Goal: Transaction & Acquisition: Purchase product/service

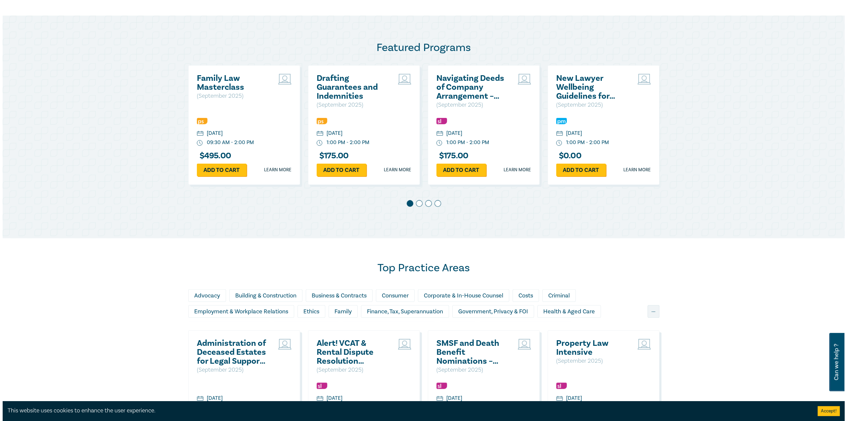
scroll to position [331, 0]
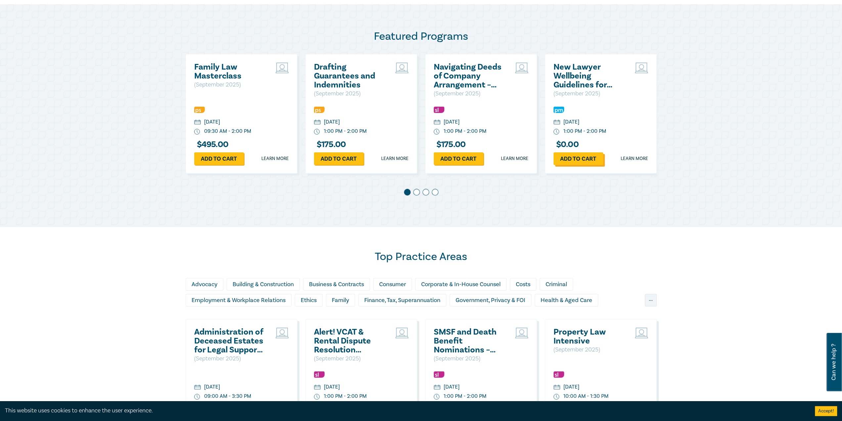
click at [578, 155] on link "Add to cart" at bounding box center [579, 158] width 50 height 13
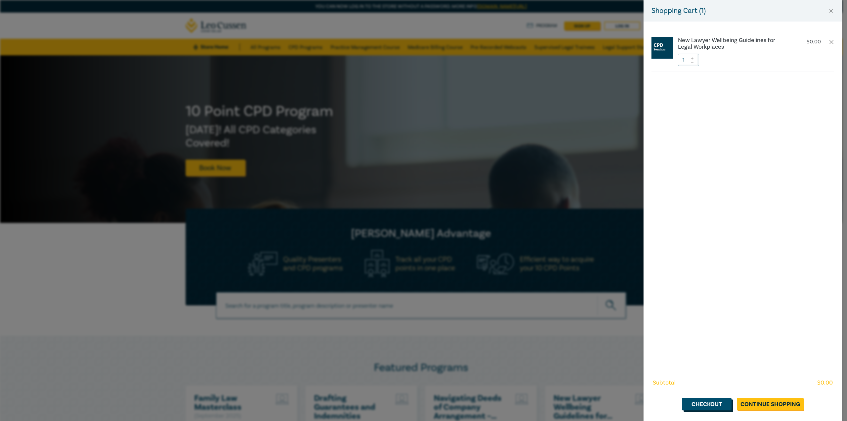
click at [703, 406] on link "Checkout" at bounding box center [707, 403] width 50 height 13
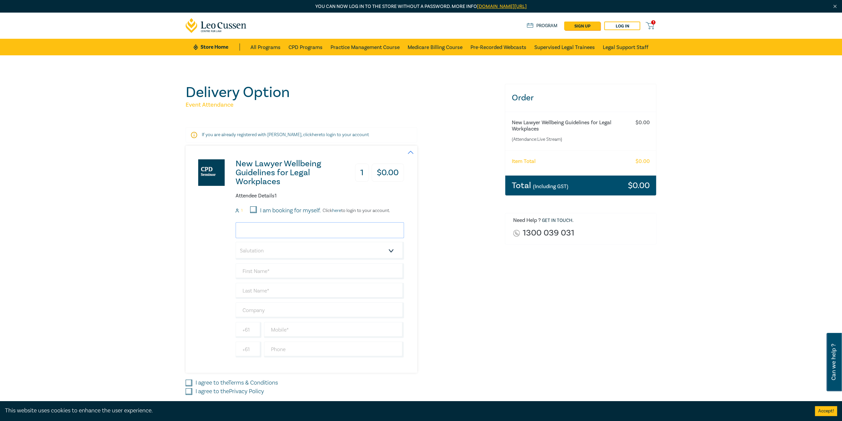
click at [283, 231] on input "email" at bounding box center [320, 230] width 168 height 16
type input "vdestefano@ha.legal"
type input "Vittoria"
type input "[PERSON_NAME]"
type input "[PERSON_NAME] [PERSON_NAME]"
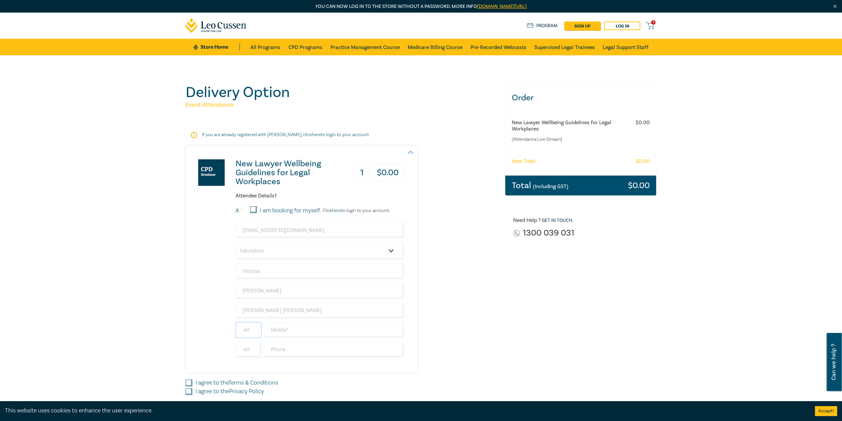
type input "0407091301"
type input "[GEOGRAPHIC_DATA]"
click at [278, 326] on input "text" at bounding box center [334, 330] width 140 height 16
type input "0407091301"
click at [183, 349] on div "Delivery Option Event Attendance If you are already registered with Leo Cussen,…" at bounding box center [341, 253] width 319 height 338
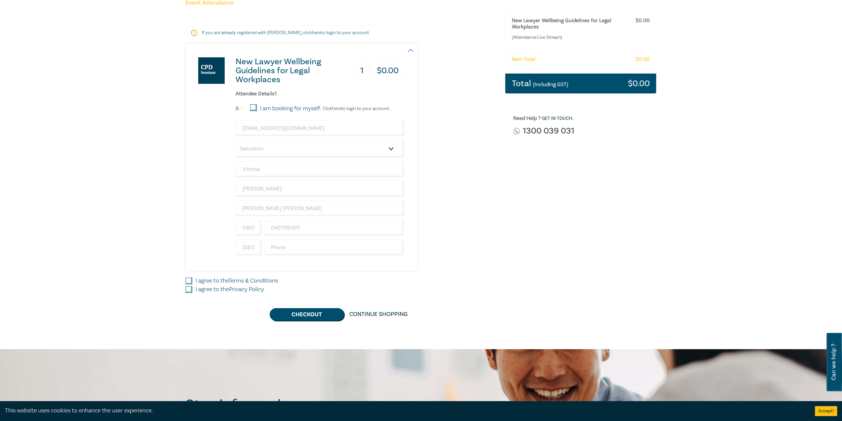
scroll to position [132, 0]
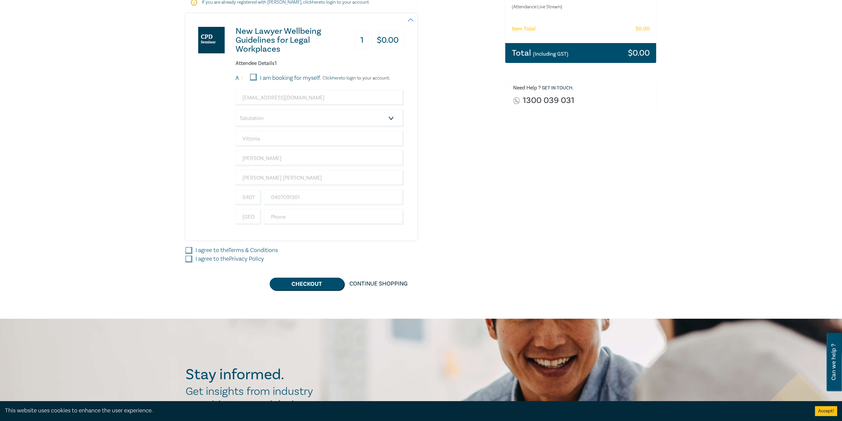
click at [189, 248] on input "I agree to the Terms & Conditions" at bounding box center [189, 250] width 7 height 7
checkbox input "true"
click at [191, 257] on input "I agree to the Privacy Policy" at bounding box center [189, 258] width 7 height 7
checkbox input "true"
click at [392, 119] on select "Salutation Mr. Mrs. Ms. Miss Dr. Prof. Other" at bounding box center [320, 118] width 168 height 18
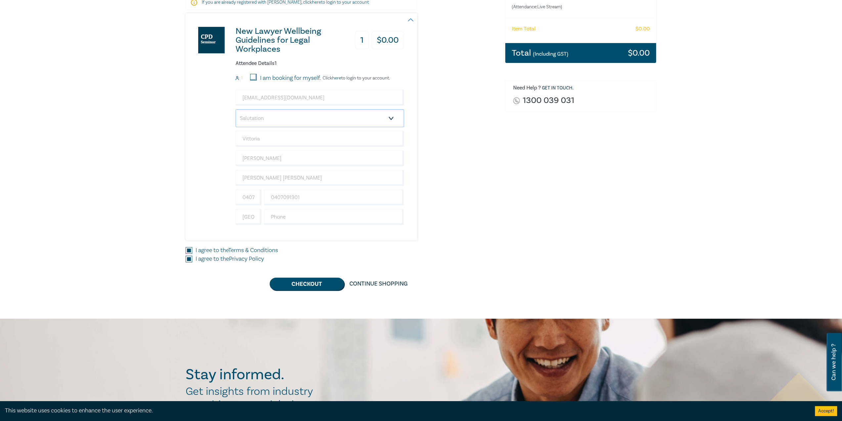
select select "Ms."
click at [236, 109] on select "Salutation Mr. Mrs. Ms. Miss Dr. Prof. Other" at bounding box center [320, 118] width 168 height 18
click at [314, 282] on button "Checkout" at bounding box center [307, 283] width 74 height 13
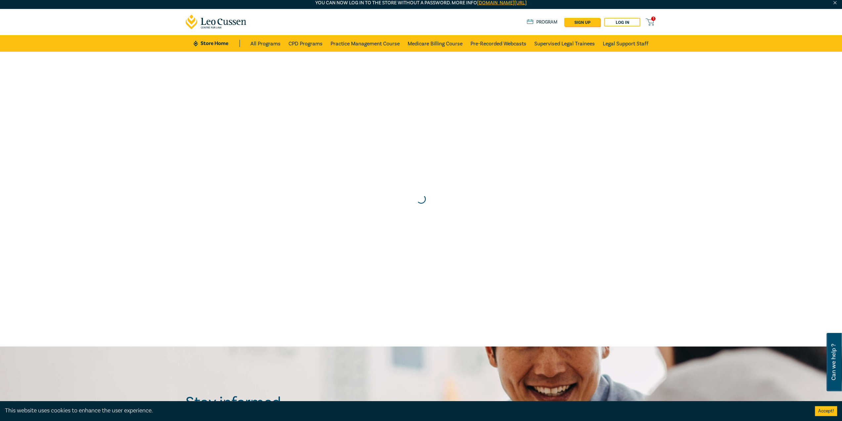
scroll to position [0, 0]
